Goal: Task Accomplishment & Management: Manage account settings

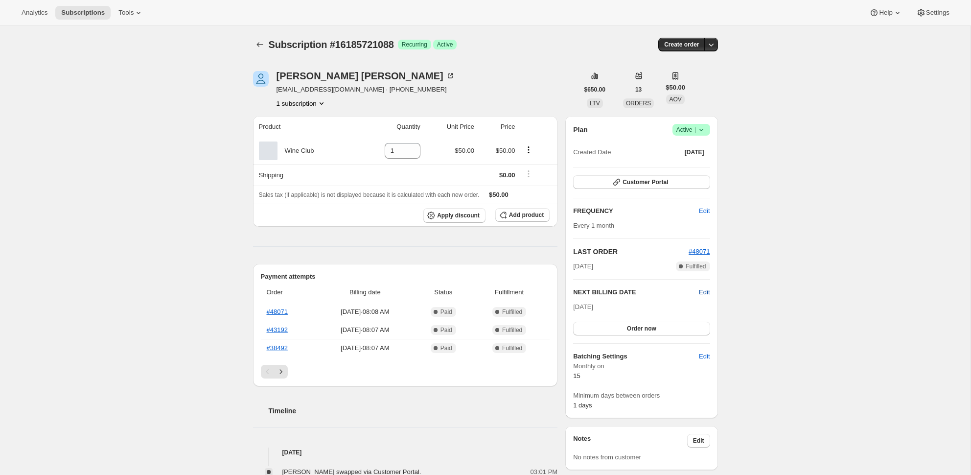
click at [703, 290] on span "Edit" at bounding box center [704, 292] width 11 height 10
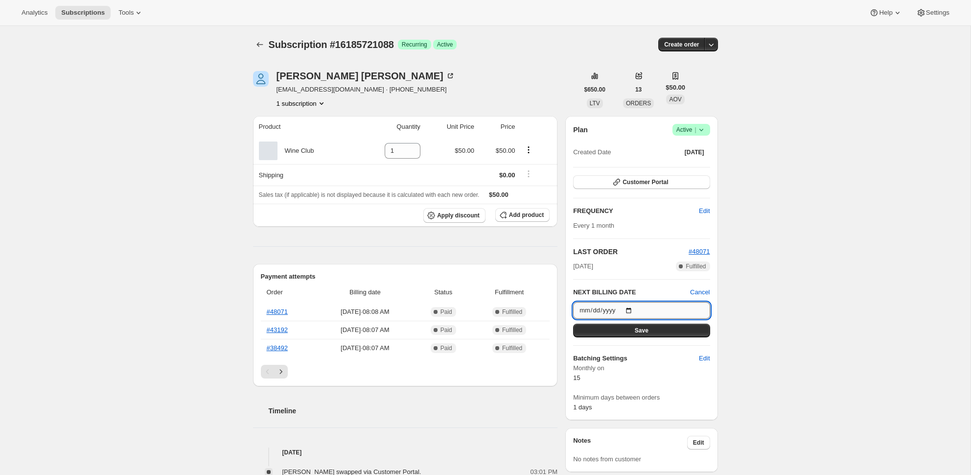
click at [585, 309] on input "[DATE]" at bounding box center [641, 310] width 136 height 17
click at [584, 310] on input "[DATE]" at bounding box center [641, 310] width 136 height 17
click at [585, 310] on input "[DATE]" at bounding box center [641, 310] width 136 height 17
type input "[DATE]"
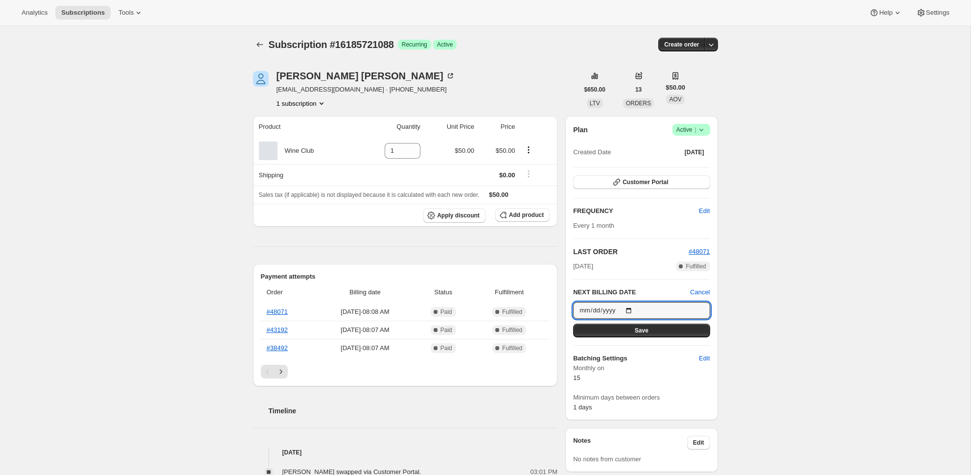
click at [678, 363] on h6 "Batching Settings" at bounding box center [636, 358] width 126 height 10
click at [650, 332] on button "Save" at bounding box center [641, 330] width 136 height 14
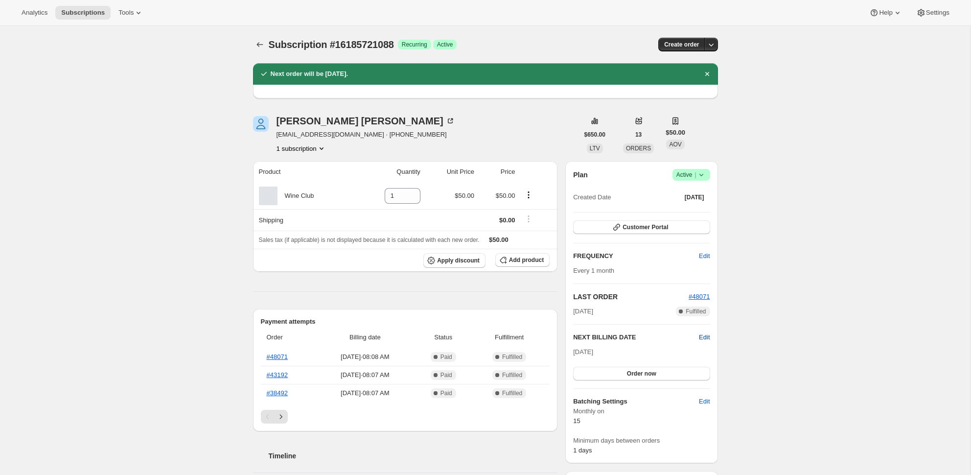
click at [707, 337] on span "Edit" at bounding box center [704, 337] width 11 height 10
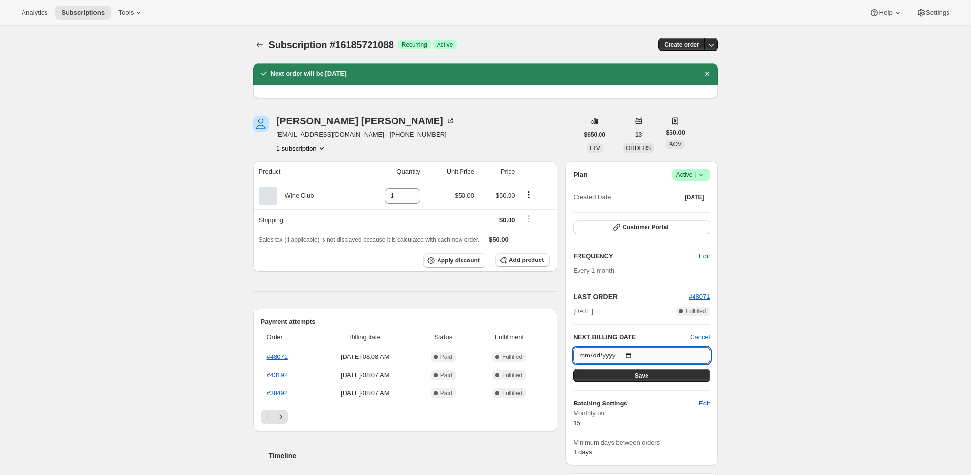
click at [585, 356] on input "[DATE]" at bounding box center [641, 355] width 136 height 17
click at [801, 267] on div "Subscription #16185721088. This page is ready Subscription #16185721088 Success…" at bounding box center [485, 450] width 970 height 849
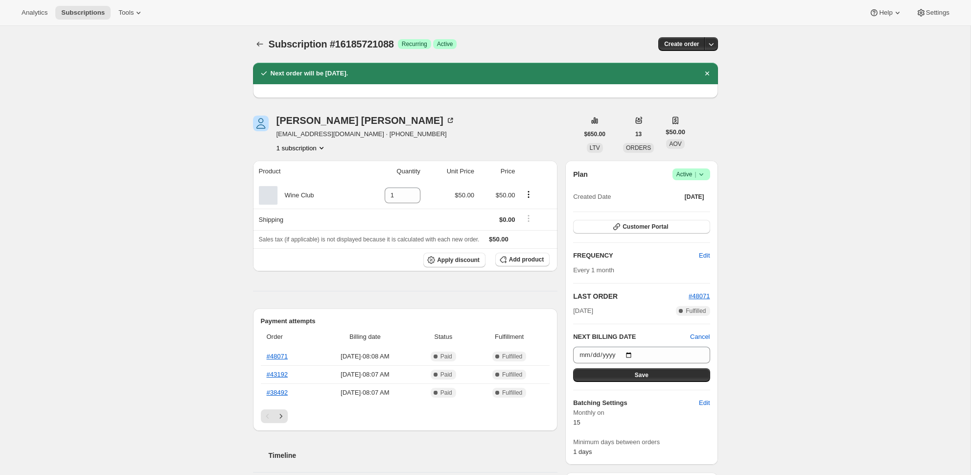
scroll to position [1, 0]
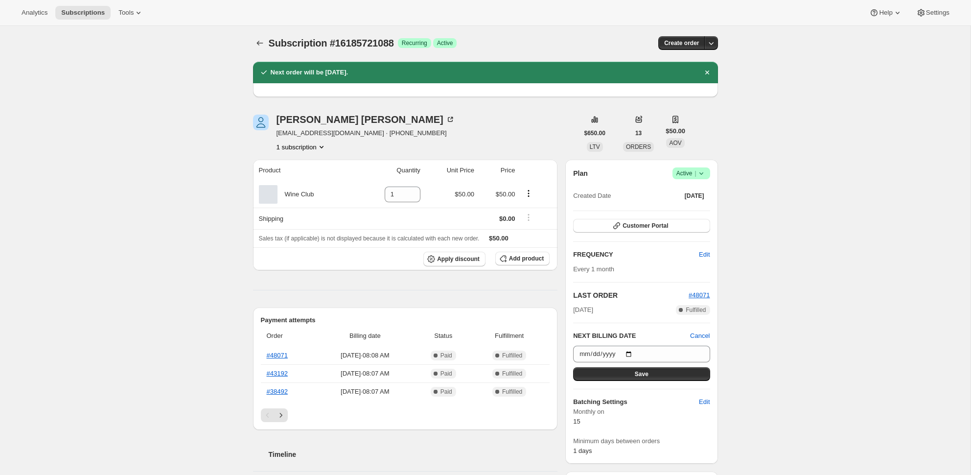
click at [697, 174] on icon at bounding box center [701, 173] width 10 height 10
click at [687, 171] on span "Active |" at bounding box center [691, 173] width 30 height 10
click at [704, 173] on icon at bounding box center [701, 173] width 10 height 10
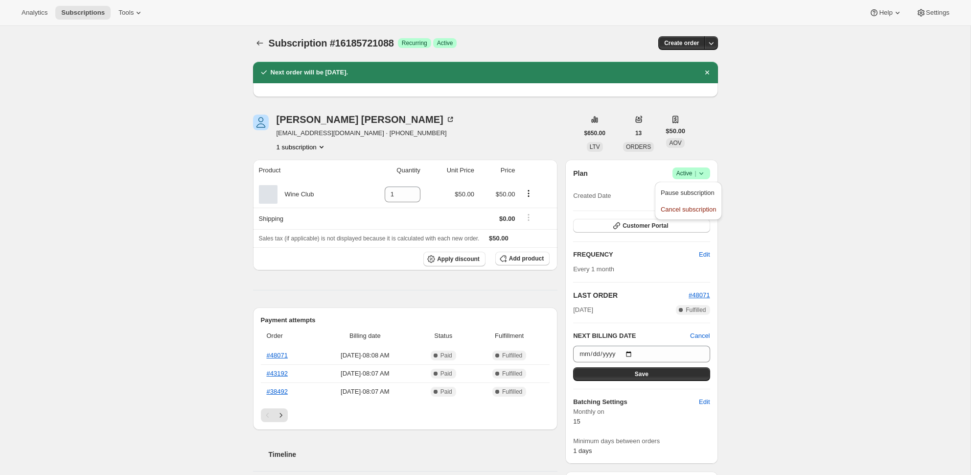
click at [704, 173] on icon at bounding box center [701, 173] width 10 height 10
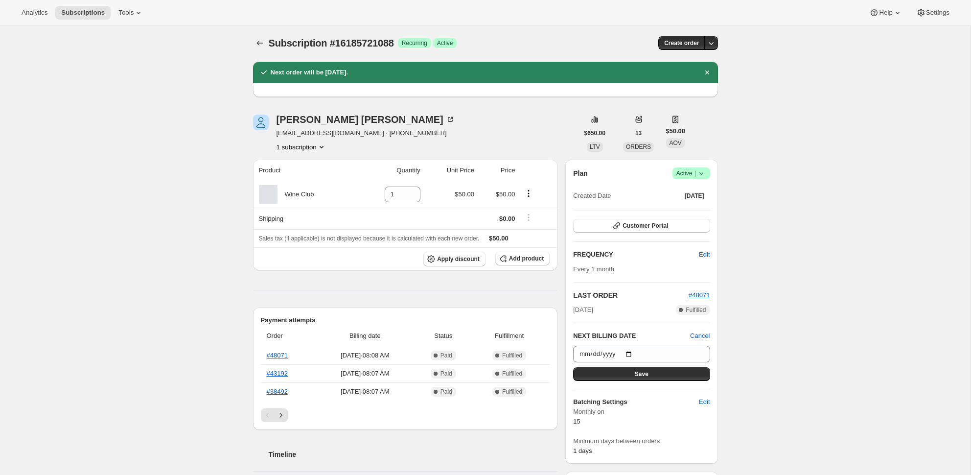
click at [704, 173] on icon at bounding box center [701, 173] width 10 height 10
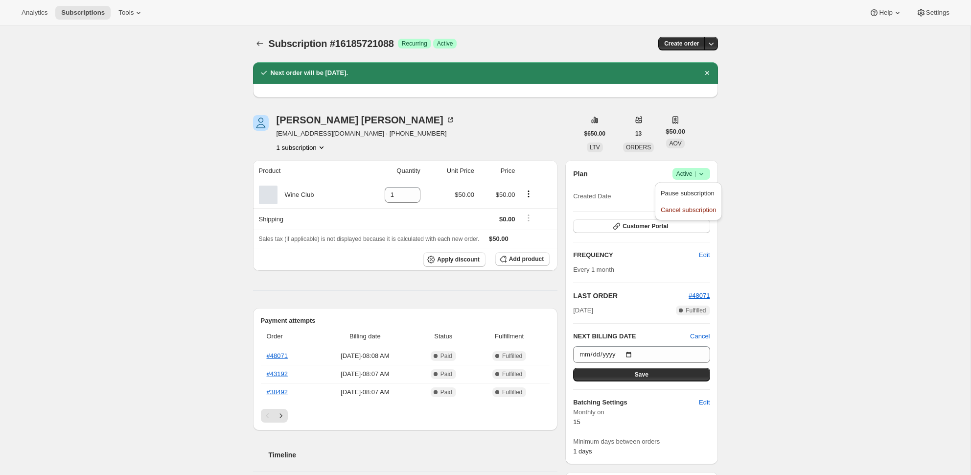
click at [704, 173] on icon at bounding box center [701, 174] width 10 height 10
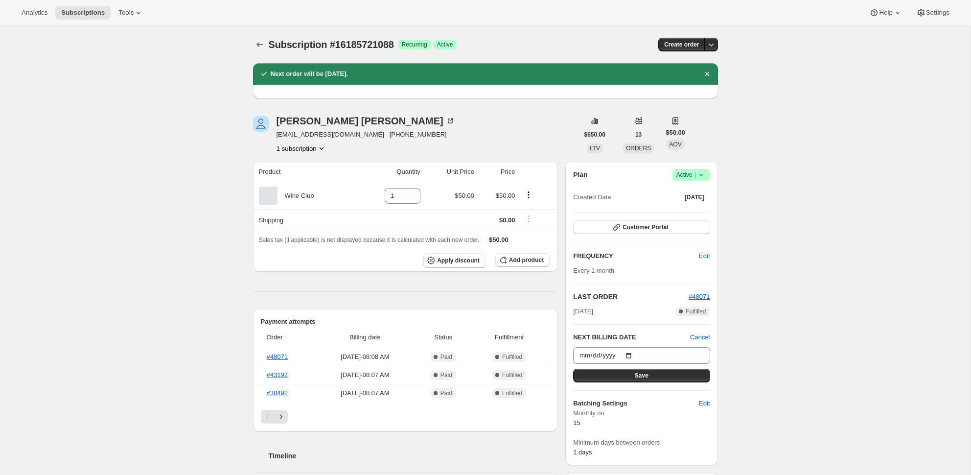
click at [786, 178] on div "Subscription #16185721088. This page is ready Subscription #16185721088 Success…" at bounding box center [485, 450] width 970 height 849
click at [659, 376] on button "Save" at bounding box center [641, 375] width 136 height 14
